Goal: Task Accomplishment & Management: Manage account settings

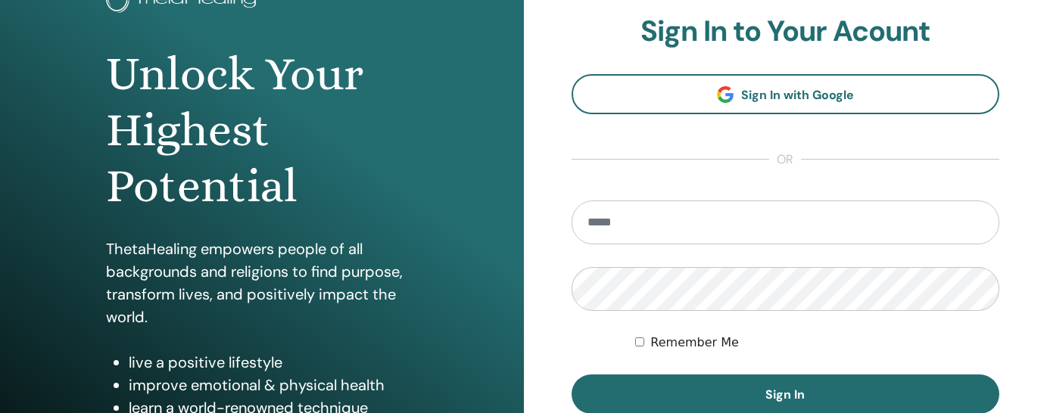
scroll to position [126, 0]
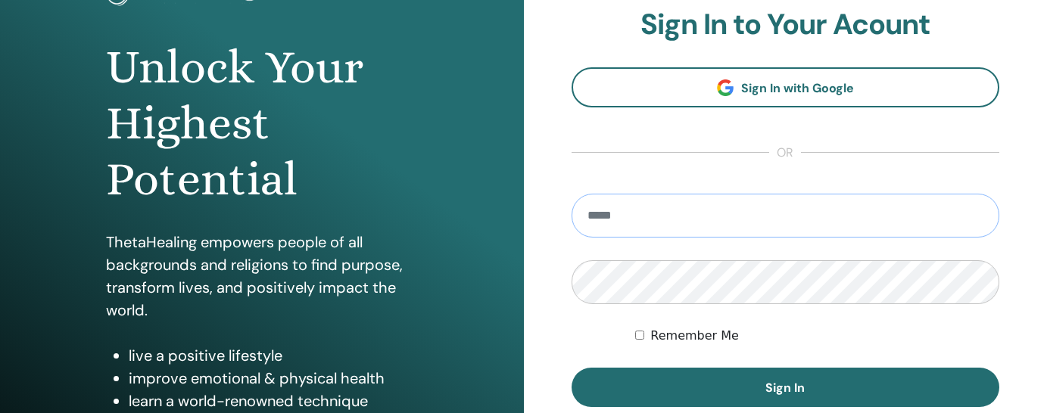
type input "**********"
click at [785, 388] on button "Sign In" at bounding box center [786, 387] width 428 height 39
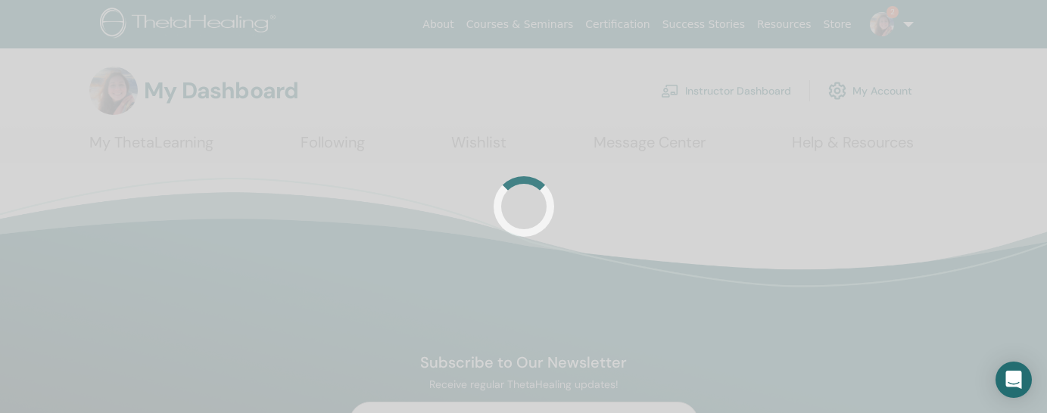
click at [768, 96] on div at bounding box center [523, 206] width 1047 height 413
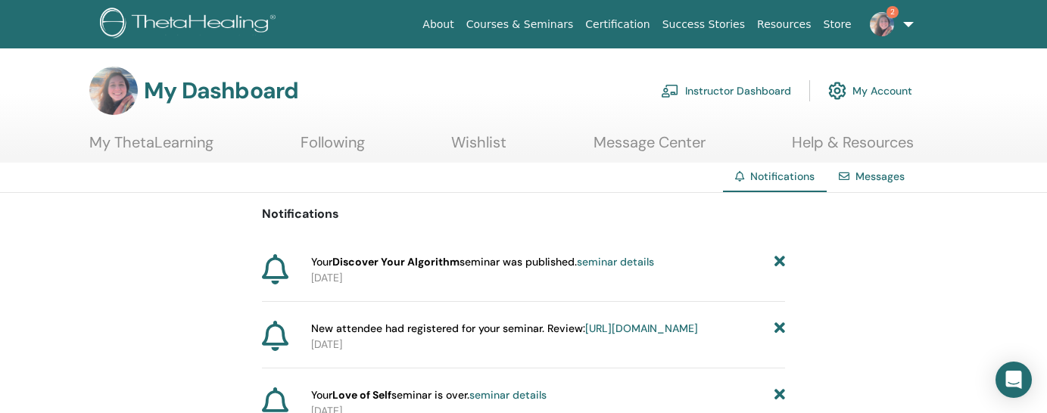
click at [768, 95] on link "Instructor Dashboard" at bounding box center [726, 90] width 130 height 33
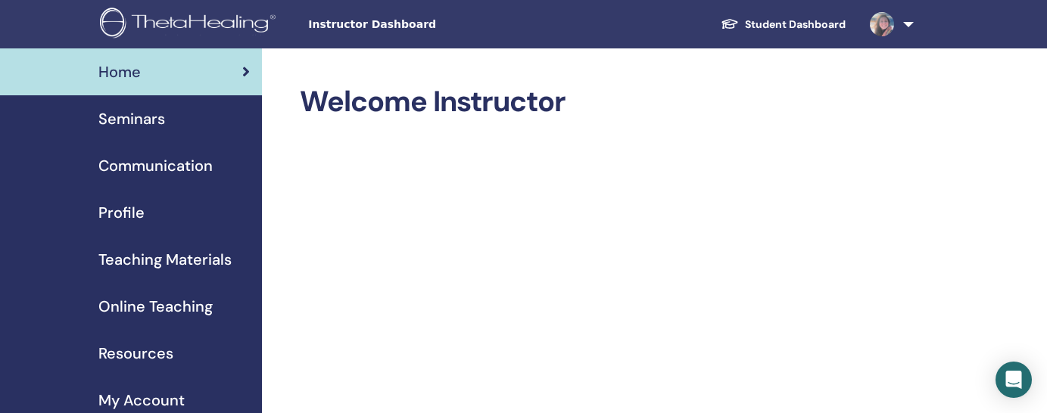
click at [138, 129] on span "Seminars" at bounding box center [131, 119] width 67 height 23
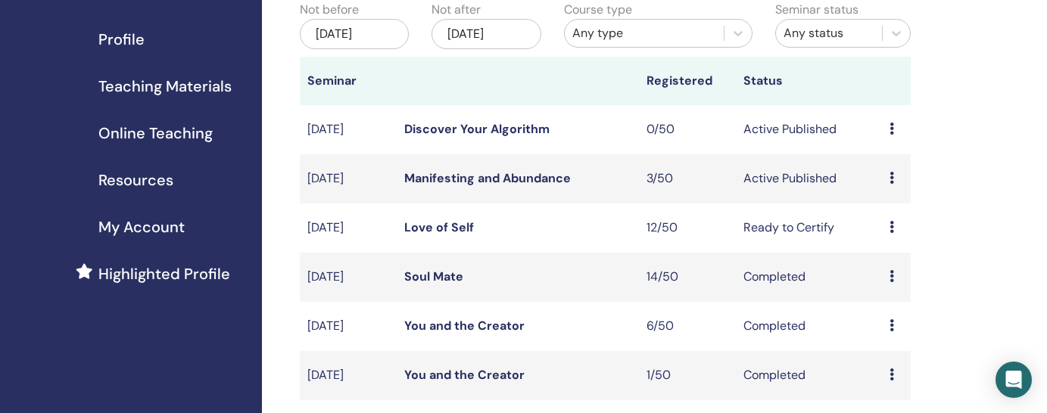
scroll to position [195, 0]
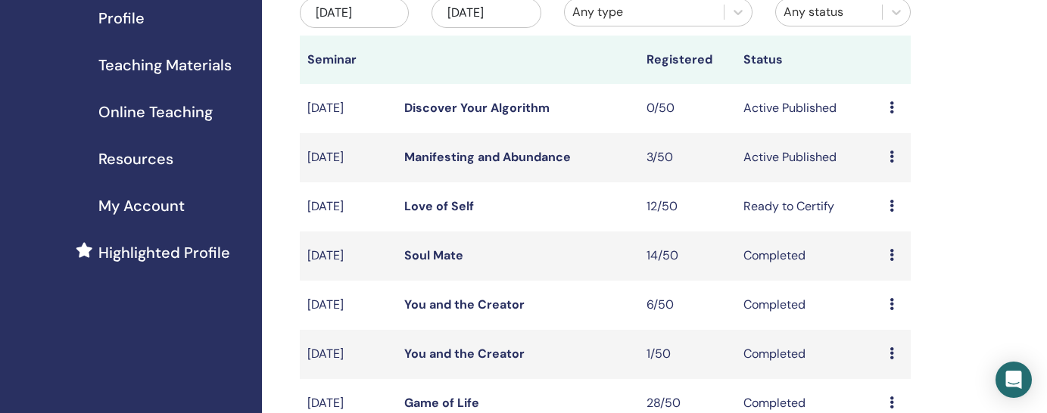
click at [504, 120] on td "Discover Your Algorithm" at bounding box center [518, 108] width 242 height 49
click at [511, 157] on link "Manifesting and Abundance" at bounding box center [487, 157] width 167 height 16
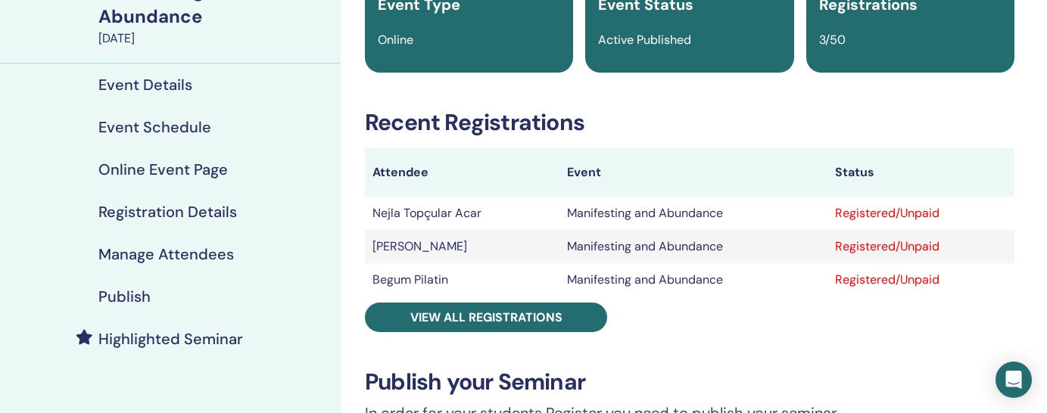
scroll to position [183, 0]
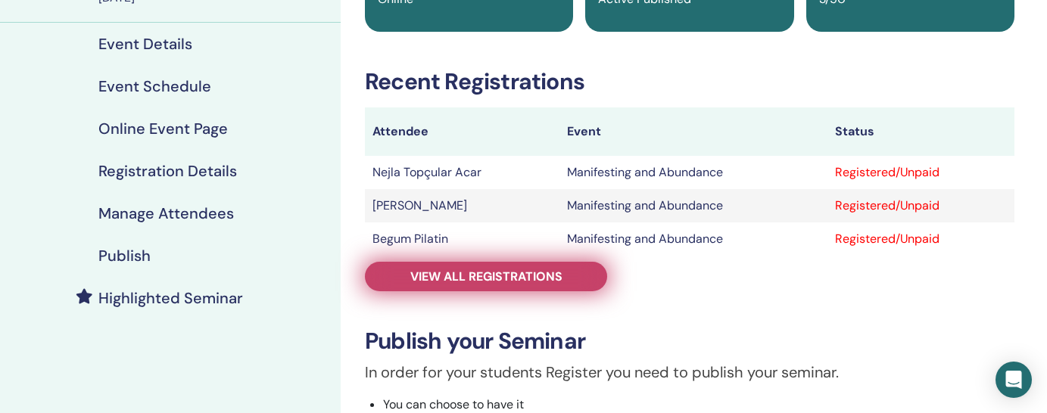
click at [559, 277] on span "View all registrations" at bounding box center [486, 277] width 152 height 16
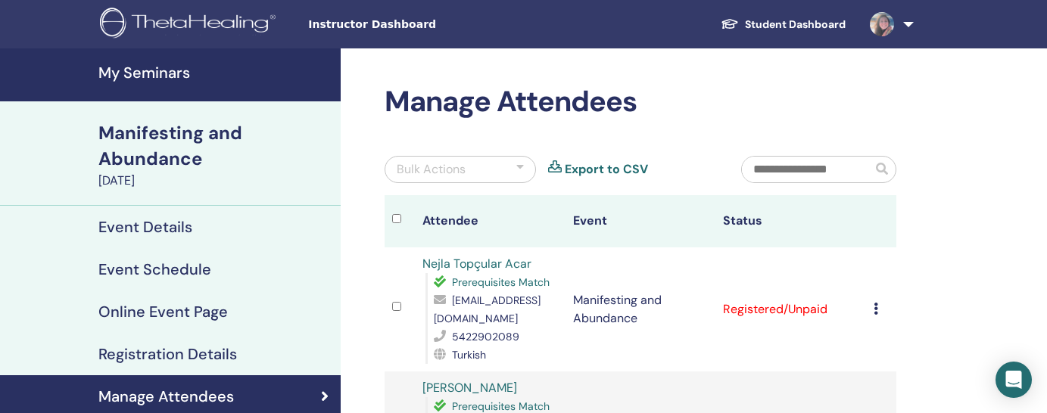
click at [128, 68] on h4 "My Seminars" at bounding box center [214, 73] width 233 height 18
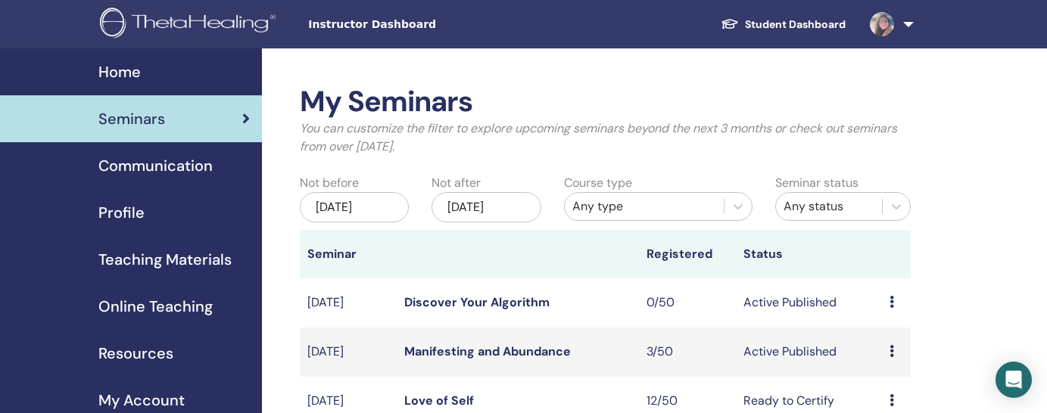
click at [126, 74] on span "Home" at bounding box center [119, 72] width 42 height 23
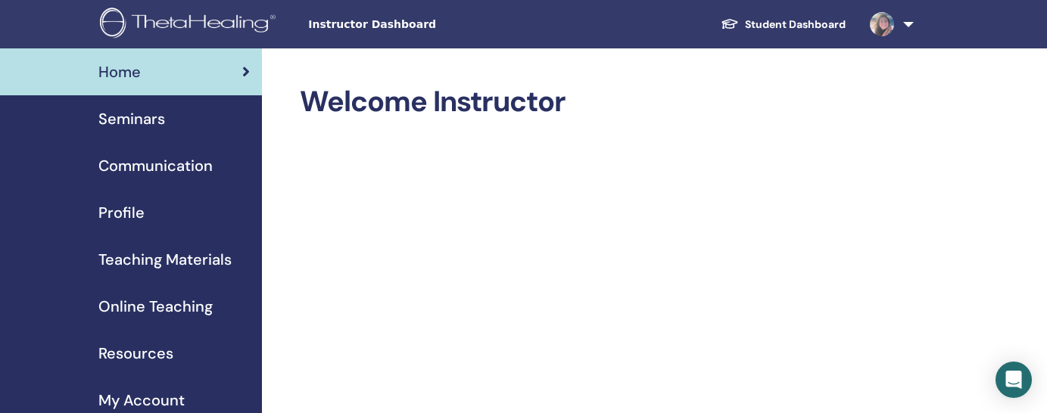
click at [905, 25] on link at bounding box center [889, 24] width 62 height 48
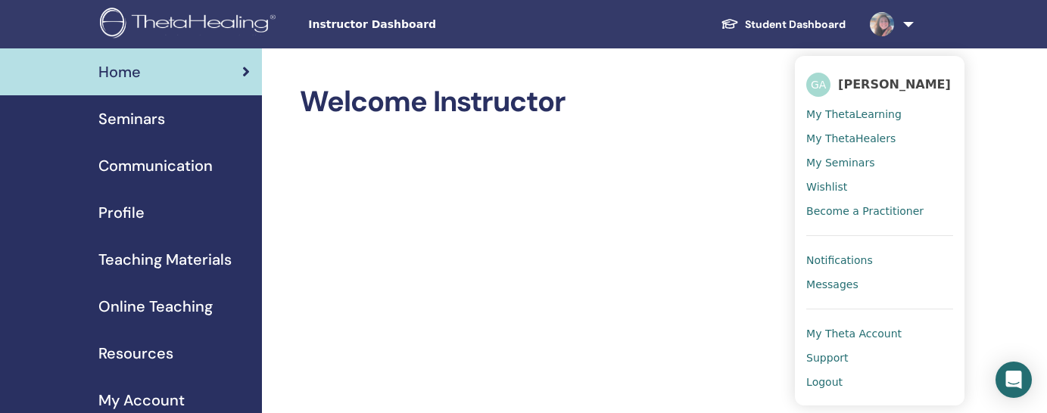
click at [716, 40] on ul "Student Dashboard GA [PERSON_NAME] My ThetaLearning My ThetaHealers My Seminars…" at bounding box center [814, 24] width 302 height 48
